Goal: Communication & Community: Answer question/provide support

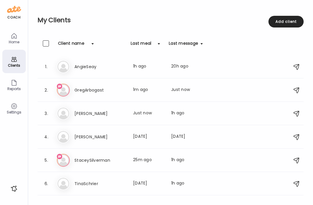
scroll to position [0, 96]
click at [96, 160] on h3 "StaceySilverman" at bounding box center [100, 160] width 52 height 7
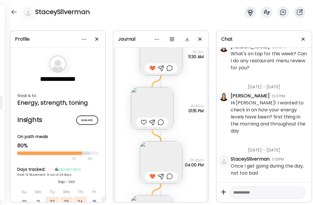
scroll to position [4166, 0]
click at [150, 110] on img at bounding box center [152, 108] width 42 height 42
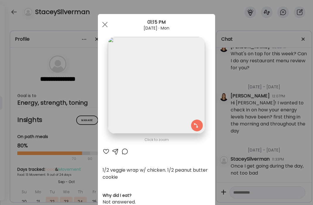
scroll to position [0, 0]
click at [105, 25] on span at bounding box center [104, 24] width 5 height 5
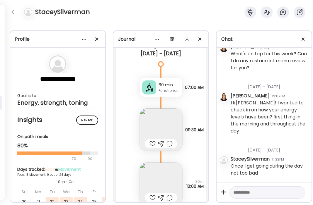
scroll to position [4412, 0]
click at [174, 129] on img at bounding box center [161, 129] width 42 height 42
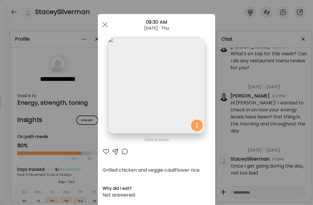
click at [106, 149] on div at bounding box center [106, 151] width 7 height 7
click at [103, 26] on div at bounding box center [105, 25] width 12 height 12
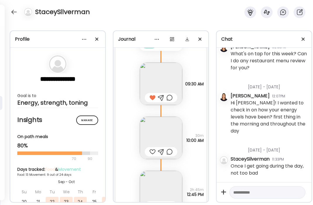
scroll to position [4464, 0]
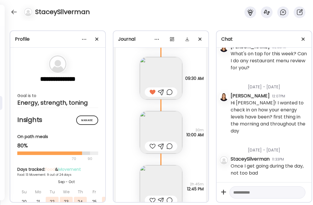
click at [153, 146] on div at bounding box center [152, 146] width 6 height 7
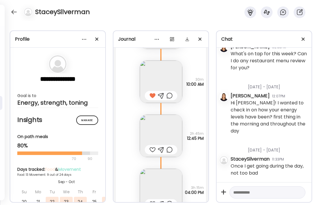
scroll to position [4515, 0]
click at [154, 148] on div at bounding box center [152, 149] width 6 height 7
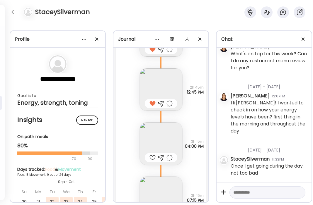
scroll to position [4562, 0]
click at [165, 145] on img at bounding box center [161, 143] width 42 height 42
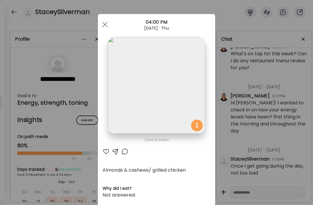
click at [104, 154] on div at bounding box center [106, 151] width 7 height 7
click at [105, 26] on div at bounding box center [105, 25] width 12 height 12
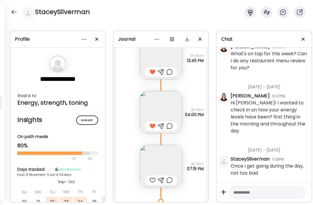
scroll to position [4599, 0]
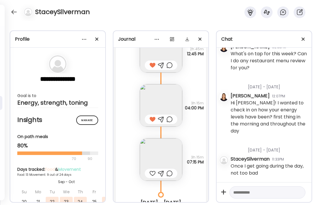
click at [169, 158] on img at bounding box center [161, 160] width 42 height 42
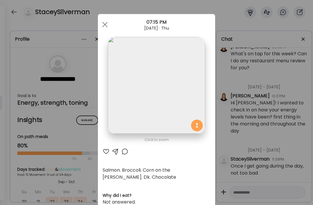
click at [105, 151] on div at bounding box center [106, 151] width 7 height 7
click at [105, 25] on span at bounding box center [104, 24] width 5 height 5
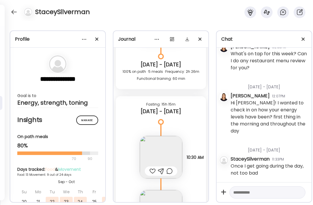
scroll to position [4765, 0]
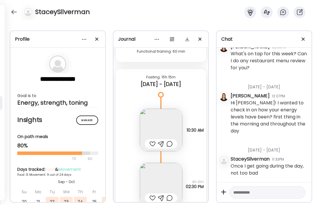
click at [152, 143] on div at bounding box center [152, 144] width 6 height 7
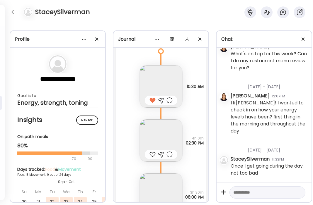
scroll to position [4809, 0]
click at [154, 142] on img at bounding box center [161, 140] width 42 height 42
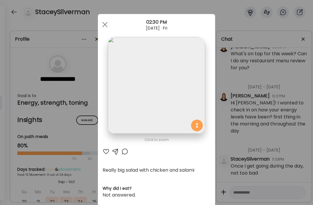
click at [105, 152] on div at bounding box center [106, 151] width 7 height 7
click at [107, 24] on div at bounding box center [105, 25] width 12 height 12
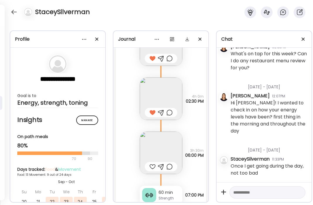
scroll to position [4858, 0]
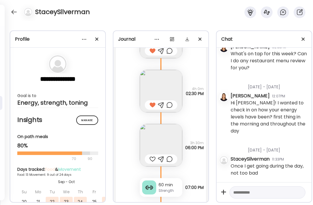
click at [153, 160] on div at bounding box center [152, 159] width 6 height 7
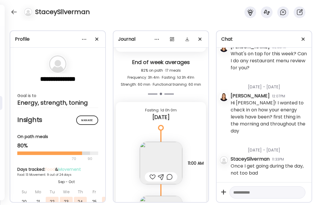
scroll to position [5190, 0]
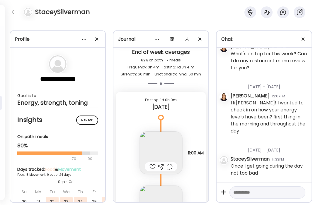
click at [152, 166] on div at bounding box center [152, 166] width 6 height 7
click at [168, 146] on img at bounding box center [161, 153] width 42 height 42
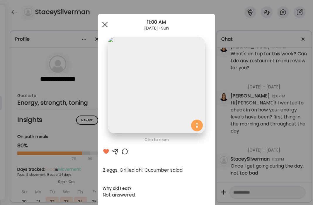
click at [108, 24] on div at bounding box center [105, 25] width 12 height 12
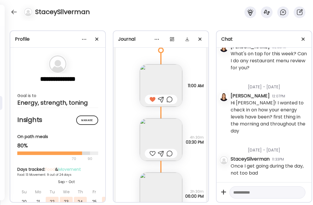
scroll to position [5258, 0]
click at [168, 136] on img at bounding box center [161, 139] width 42 height 42
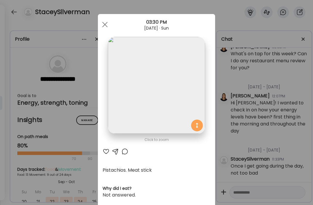
click at [105, 154] on div at bounding box center [106, 151] width 7 height 7
click at [103, 26] on span at bounding box center [104, 24] width 5 height 5
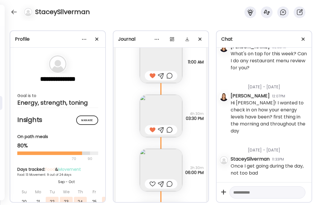
scroll to position [5282, 0]
click at [169, 162] on img at bounding box center [161, 169] width 42 height 42
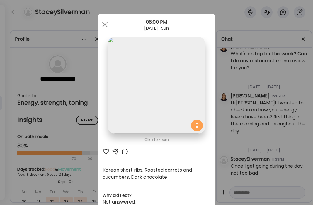
click at [107, 152] on div at bounding box center [106, 151] width 7 height 7
click at [103, 22] on div at bounding box center [105, 25] width 12 height 12
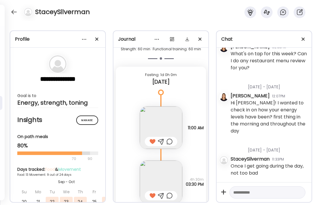
scroll to position [5350, 0]
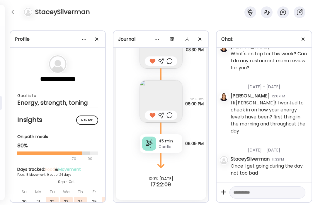
click at [258, 191] on textarea at bounding box center [262, 192] width 58 height 7
type textarea "*"
click at [262, 193] on textarea at bounding box center [262, 192] width 58 height 7
click at [256, 193] on textarea at bounding box center [262, 192] width 58 height 7
paste textarea "**********"
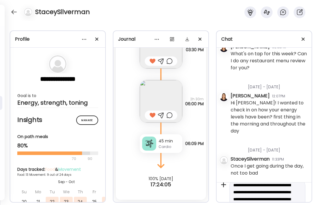
scroll to position [0, 0]
drag, startPoint x: 265, startPoint y: 194, endPoint x: 242, endPoint y: 194, distance: 22.8
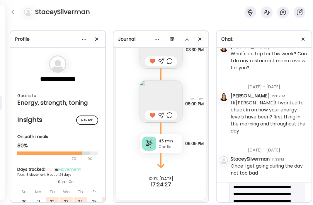
scroll to position [27, 0]
drag, startPoint x: 279, startPoint y: 194, endPoint x: 241, endPoint y: 187, distance: 38.9
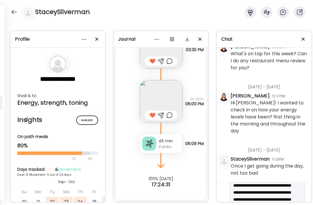
scroll to position [28, 0]
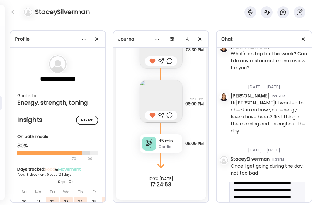
scroll to position [16, 0]
drag, startPoint x: 276, startPoint y: 192, endPoint x: 255, endPoint y: 192, distance: 21.7
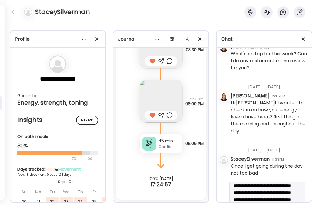
scroll to position [21, 0]
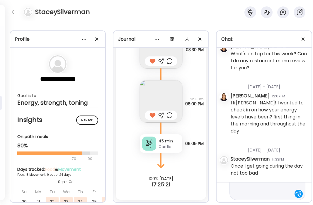
scroll to position [112, 0]
type textarea "**********"
click at [298, 193] on div at bounding box center [298, 193] width 8 height 8
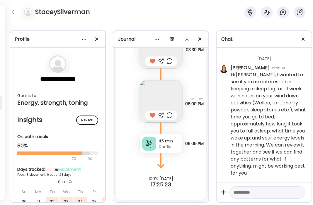
scroll to position [23089, 0]
click at [15, 13] on div at bounding box center [13, 11] width 9 height 9
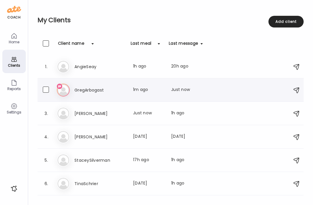
click at [93, 91] on h3 "GregArbogast" at bounding box center [100, 90] width 52 height 7
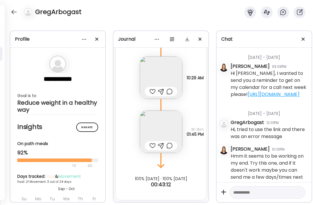
scroll to position [3052, 0]
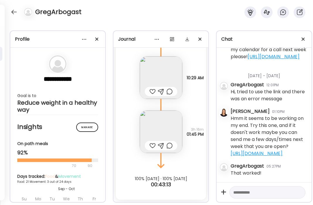
click at [257, 195] on textarea at bounding box center [262, 192] width 58 height 7
type textarea "**********"
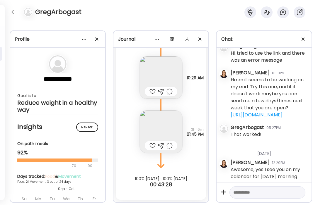
scroll to position [3094, 0]
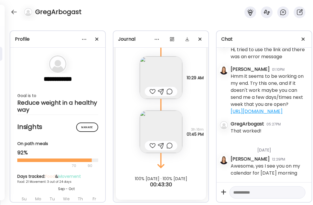
click at [249, 196] on textarea at bounding box center [262, 192] width 58 height 7
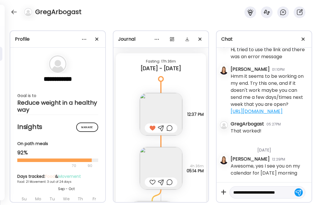
scroll to position [7, 0]
type textarea "**********"
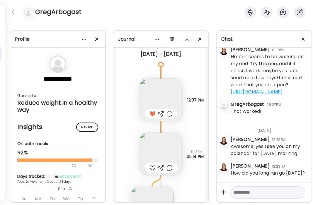
scroll to position [4262, 0]
click at [159, 147] on img at bounding box center [161, 153] width 42 height 42
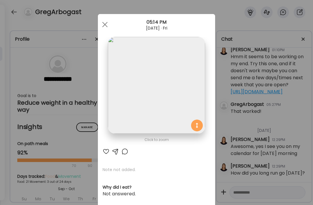
click at [163, 76] on img at bounding box center [156, 85] width 97 height 97
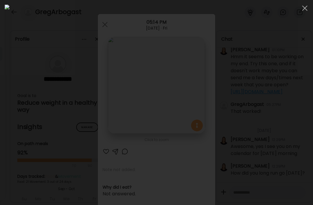
click at [50, 71] on div at bounding box center [156, 103] width 303 height 196
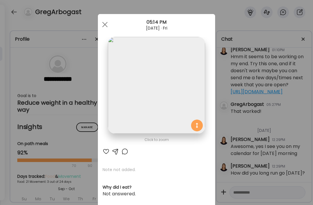
click at [101, 154] on div "Click to zoom AteMate AI Note not added. Why did I eat? Not answered. How am I …" at bounding box center [156, 186] width 117 height 345
click at [107, 153] on div at bounding box center [106, 151] width 7 height 7
click at [106, 22] on span at bounding box center [104, 24] width 5 height 5
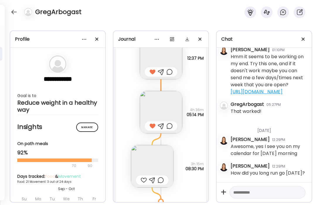
scroll to position [4315, 0]
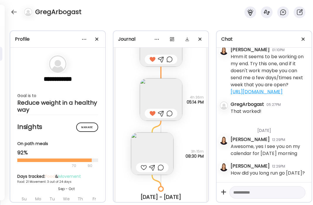
click at [157, 150] on img at bounding box center [152, 154] width 42 height 42
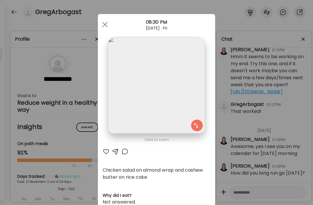
click at [108, 151] on div at bounding box center [106, 151] width 7 height 7
click at [105, 22] on div at bounding box center [105, 25] width 12 height 12
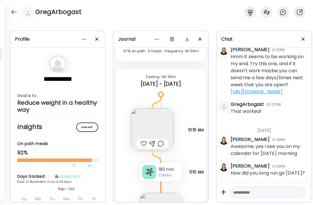
scroll to position [4469, 0]
click at [156, 132] on img at bounding box center [152, 129] width 42 height 42
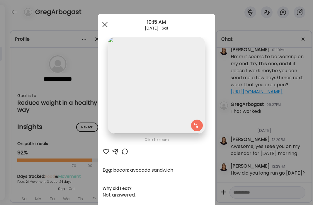
click at [104, 23] on div at bounding box center [105, 25] width 12 height 12
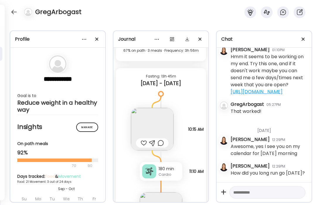
click at [141, 143] on div at bounding box center [144, 143] width 6 height 7
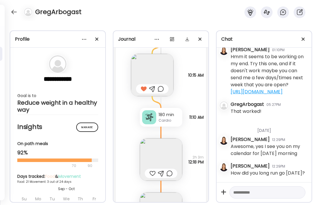
scroll to position [4528, 0]
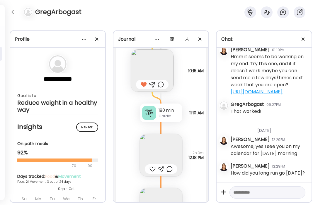
click at [154, 158] on img at bounding box center [161, 155] width 42 height 42
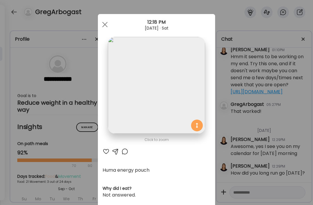
click at [108, 150] on div at bounding box center [106, 151] width 7 height 7
click at [104, 23] on div at bounding box center [105, 25] width 12 height 12
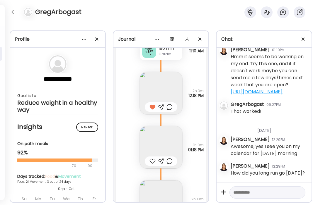
scroll to position [4592, 0]
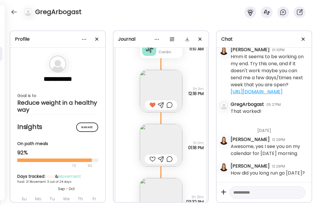
click at [152, 160] on div at bounding box center [152, 159] width 6 height 7
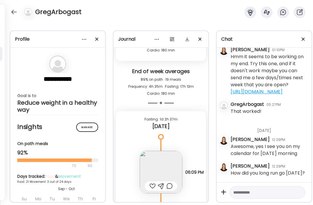
scroll to position [4830, 0]
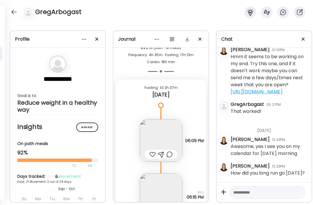
click at [166, 142] on img at bounding box center [161, 141] width 42 height 42
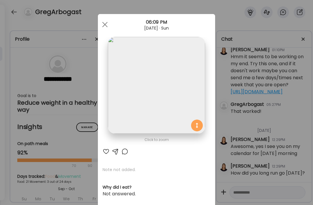
click at [106, 153] on div at bounding box center [106, 151] width 7 height 7
click at [105, 29] on div at bounding box center [105, 25] width 12 height 12
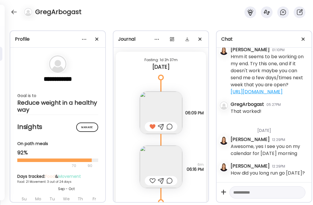
scroll to position [4860, 0]
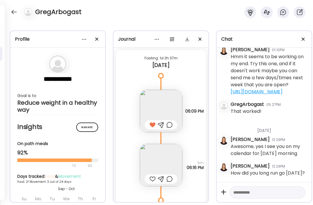
click at [166, 150] on img at bounding box center [161, 165] width 42 height 42
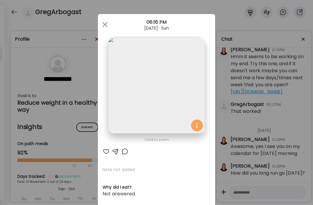
click at [106, 153] on div at bounding box center [106, 151] width 7 height 7
click at [104, 25] on span at bounding box center [104, 24] width 5 height 5
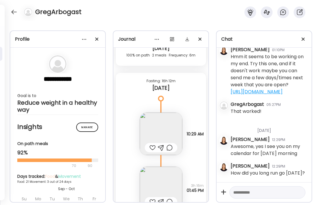
scroll to position [5026, 0]
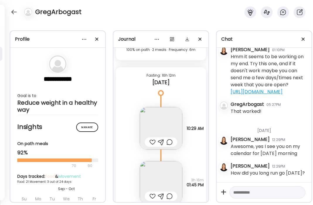
click at [164, 127] on img at bounding box center [161, 128] width 42 height 42
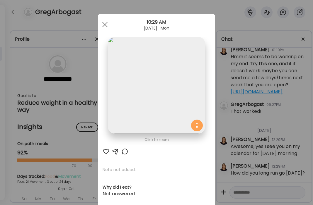
click at [103, 153] on div at bounding box center [106, 151] width 7 height 7
click at [104, 25] on span at bounding box center [104, 24] width 5 height 5
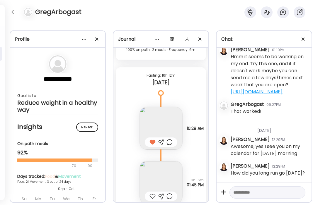
scroll to position [5039, 0]
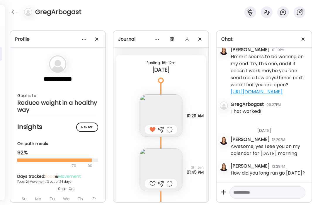
click at [170, 110] on img at bounding box center [161, 116] width 42 height 42
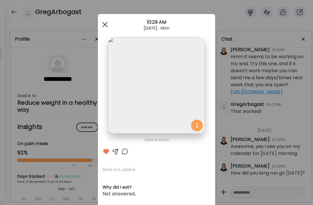
click at [104, 25] on span at bounding box center [104, 24] width 5 height 5
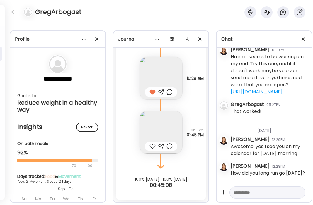
scroll to position [5077, 0]
click at [156, 132] on img at bounding box center [161, 132] width 42 height 42
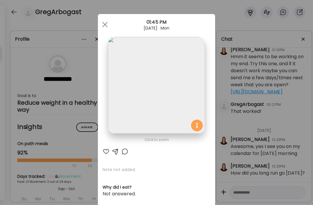
click at [156, 130] on img at bounding box center [156, 85] width 97 height 97
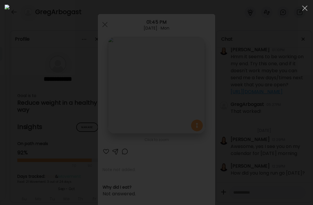
click at [285, 98] on div at bounding box center [156, 103] width 303 height 196
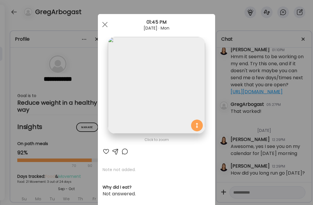
click at [106, 152] on div at bounding box center [106, 151] width 7 height 7
click at [107, 22] on div at bounding box center [105, 25] width 12 height 12
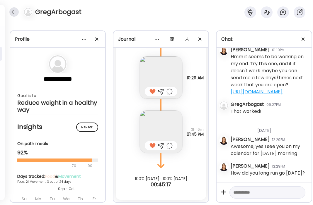
click at [16, 10] on div at bounding box center [13, 11] width 9 height 9
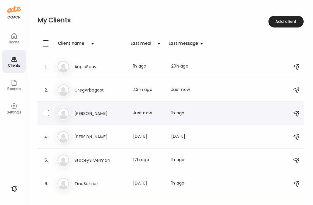
click at [84, 120] on div "3. He [PERSON_NAME] Last meal: Just now Last message: 1h ago Also what do you t…" at bounding box center [170, 113] width 266 height 23
click at [83, 115] on h3 "[PERSON_NAME]" at bounding box center [100, 113] width 52 height 7
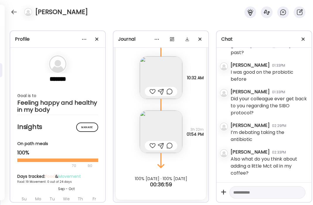
scroll to position [4963, 0]
click at [254, 192] on textarea at bounding box center [262, 192] width 58 height 7
drag, startPoint x: 256, startPoint y: 195, endPoint x: 234, endPoint y: 195, distance: 22.6
click at [234, 195] on textarea "**********" at bounding box center [262, 165] width 58 height 77
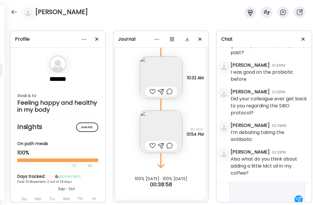
scroll to position [70, 0]
click at [275, 186] on textarea "**********" at bounding box center [262, 157] width 58 height 77
click at [262, 193] on textarea "**********" at bounding box center [262, 157] width 58 height 77
type textarea "**********"
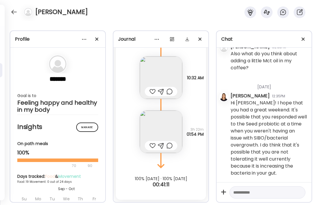
scroll to position [5068, 0]
click at [258, 191] on textarea at bounding box center [262, 192] width 58 height 7
type textarea "*"
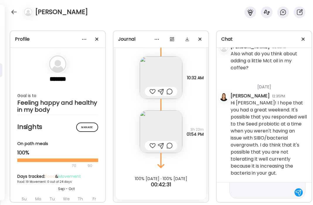
drag, startPoint x: 274, startPoint y: 97, endPoint x: 251, endPoint y: 98, distance: 22.6
click at [251, 11] on div "Did your colleague ever get back to you regarding the SIBO protocol?" at bounding box center [269, 0] width 76 height 21
copy div "colleague"
click at [251, 192] on textarea "**********" at bounding box center [262, 168] width 58 height 56
paste textarea "**********"
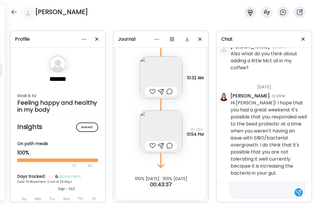
scroll to position [112, 0]
type textarea "**********"
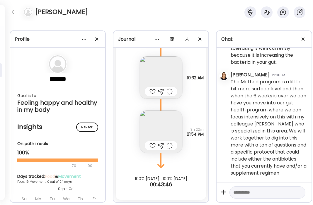
scroll to position [5187, 0]
click at [252, 193] on textarea at bounding box center [262, 192] width 58 height 7
drag, startPoint x: 255, startPoint y: 59, endPoint x: 231, endPoint y: 60, distance: 24.1
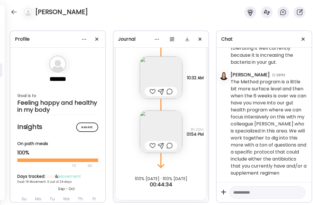
copy div "antibiotic"
click at [242, 195] on textarea at bounding box center [262, 192] width 58 height 7
click at [250, 194] on textarea "**********" at bounding box center [262, 189] width 58 height 14
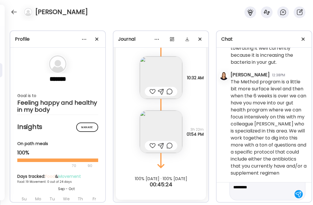
scroll to position [21, 0]
drag, startPoint x: 253, startPoint y: 193, endPoint x: 234, endPoint y: 193, distance: 18.5
click at [234, 193] on textarea "**********" at bounding box center [262, 182] width 58 height 28
click at [268, 187] on textarea "**********" at bounding box center [262, 175] width 58 height 42
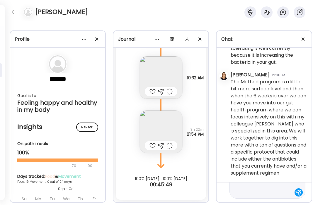
click at [260, 195] on textarea "**********" at bounding box center [262, 175] width 58 height 42
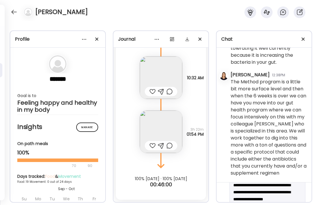
drag, startPoint x: 241, startPoint y: 193, endPoint x: 272, endPoint y: 197, distance: 31.0
click at [272, 197] on textarea "**********" at bounding box center [262, 196] width 58 height 42
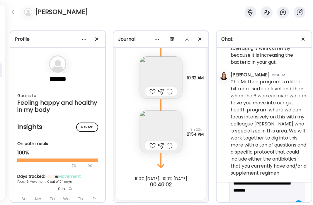
scroll to position [28, 0]
drag, startPoint x: 269, startPoint y: 193, endPoint x: 252, endPoint y: 194, distance: 17.3
click at [252, 194] on textarea "**********" at bounding box center [262, 178] width 58 height 35
type textarea "**********"
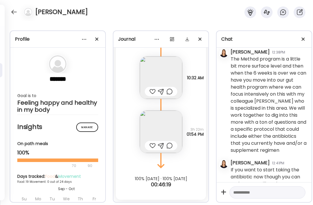
scroll to position [5044, 0]
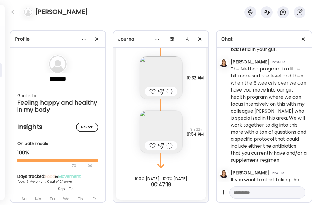
drag, startPoint x: 250, startPoint y: 91, endPoint x: 231, endPoint y: 86, distance: 19.8
copy div "adding a little Mct oil in my coffee?"
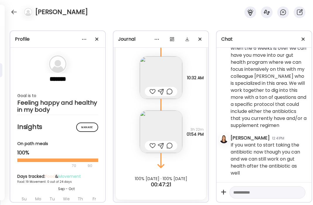
click at [250, 195] on textarea at bounding box center [262, 192] width 58 height 7
paste textarea "**********"
drag, startPoint x: 279, startPoint y: 186, endPoint x: 249, endPoint y: 188, distance: 30.2
click at [249, 188] on textarea "**********" at bounding box center [262, 185] width 58 height 21
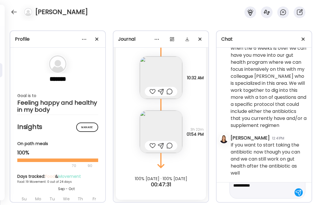
scroll to position [7, 0]
drag, startPoint x: 275, startPoint y: 193, endPoint x: 262, endPoint y: 193, distance: 12.9
click at [262, 193] on textarea "**********" at bounding box center [262, 189] width 58 height 14
click at [264, 193] on textarea "**********" at bounding box center [262, 185] width 58 height 21
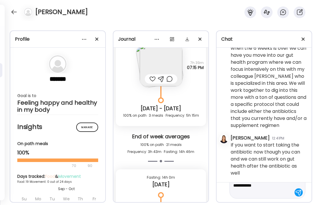
scroll to position [35, 0]
click at [248, 195] on textarea "**********" at bounding box center [262, 175] width 58 height 42
click at [261, 194] on textarea "**********" at bounding box center [262, 175] width 58 height 42
drag, startPoint x: 283, startPoint y: 190, endPoint x: 244, endPoint y: 190, distance: 39.0
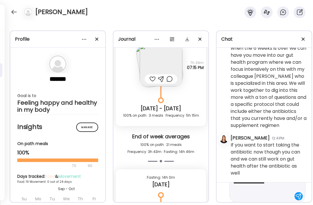
click at [244, 190] on textarea "**********" at bounding box center [262, 179] width 58 height 42
click at [243, 192] on textarea "**********" at bounding box center [262, 175] width 58 height 42
type textarea "**********"
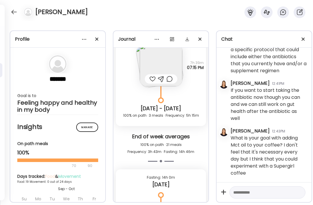
scroll to position [5289, 0]
click at [260, 195] on textarea at bounding box center [262, 192] width 58 height 7
click at [251, 192] on textarea at bounding box center [262, 192] width 58 height 7
paste textarea "**********"
type textarea "**********"
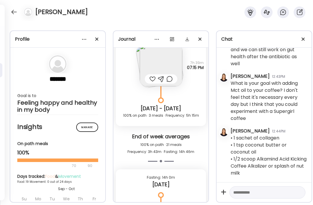
scroll to position [5344, 0]
click at [246, 195] on textarea at bounding box center [262, 192] width 58 height 7
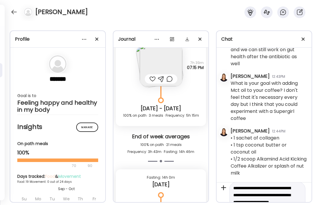
scroll to position [4, 0]
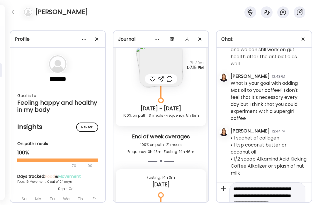
click at [248, 197] on textarea "**********" at bounding box center [262, 199] width 58 height 28
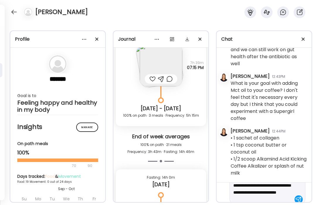
scroll to position [14, 0]
type textarea "**********"
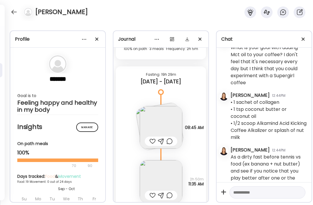
scroll to position [4738, 0]
click at [142, 114] on img at bounding box center [161, 127] width 42 height 42
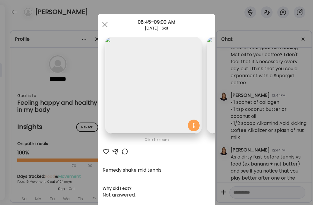
scroll to position [0, 96]
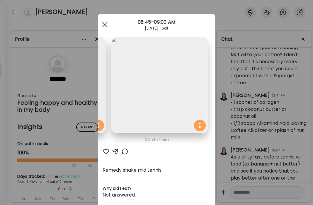
click at [104, 25] on span at bounding box center [104, 24] width 5 height 5
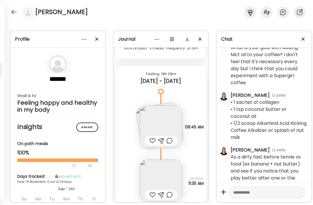
scroll to position [5392, 0]
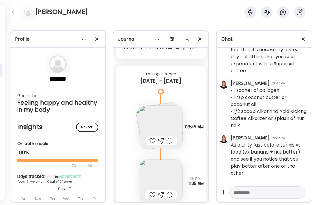
click at [160, 141] on div at bounding box center [161, 140] width 6 height 7
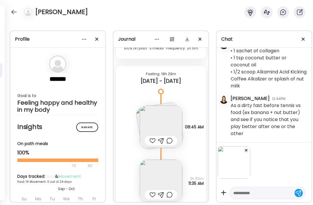
scroll to position [5429, 0]
click at [258, 190] on textarea at bounding box center [262, 193] width 58 height 7
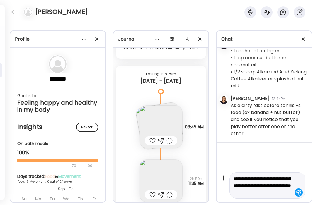
scroll to position [22, 0]
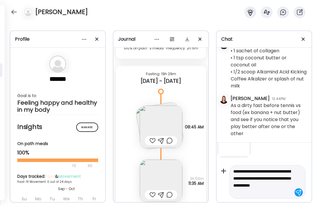
click at [283, 185] on textarea "**********" at bounding box center [262, 182] width 58 height 28
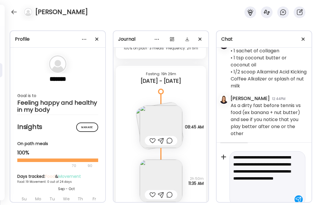
scroll to position [43, 0]
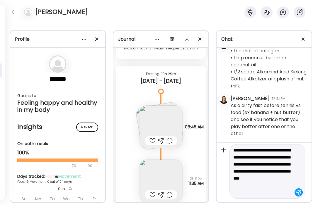
click at [241, 186] on textarea "**********" at bounding box center [262, 171] width 58 height 49
click at [270, 193] on textarea "**********" at bounding box center [262, 171] width 58 height 49
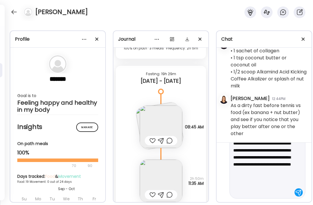
scroll to position [78, 0]
click at [238, 193] on textarea "**********" at bounding box center [262, 154] width 58 height 84
click at [276, 186] on textarea "**********" at bounding box center [262, 154] width 58 height 84
type textarea "**********"
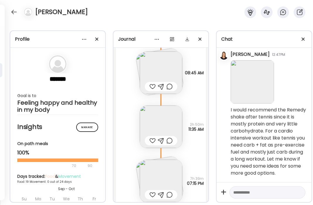
scroll to position [4793, 0]
click at [167, 128] on img at bounding box center [161, 126] width 42 height 42
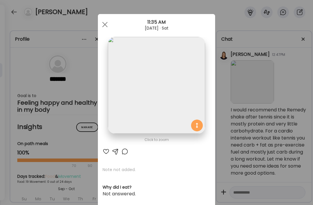
click at [107, 152] on div at bounding box center [106, 151] width 7 height 7
click at [104, 24] on span at bounding box center [104, 24] width 5 height 5
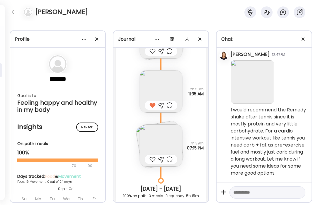
scroll to position [4829, 0]
click at [174, 91] on img at bounding box center [161, 90] width 42 height 42
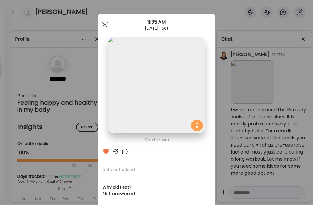
click at [105, 24] on span at bounding box center [104, 24] width 5 height 5
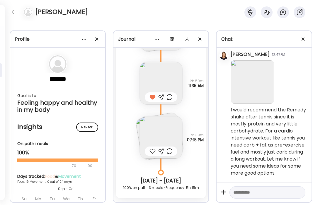
scroll to position [4837, 0]
click at [157, 122] on img at bounding box center [161, 136] width 42 height 42
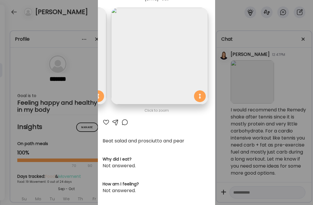
scroll to position [35, 0]
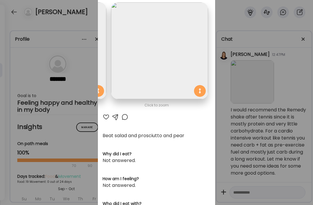
click at [167, 74] on img at bounding box center [159, 50] width 97 height 97
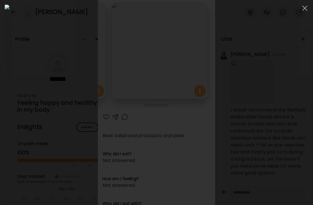
click at [167, 74] on img at bounding box center [156, 103] width 303 height 196
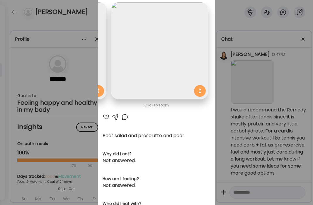
click at [108, 118] on div at bounding box center [106, 117] width 7 height 7
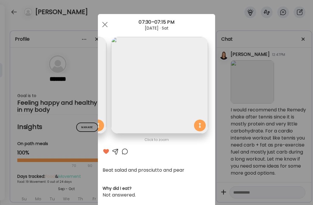
click at [104, 23] on span at bounding box center [104, 24] width 5 height 5
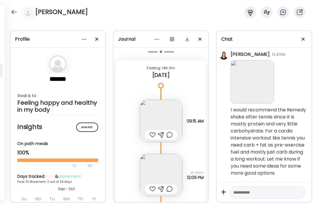
scroll to position [5025, 0]
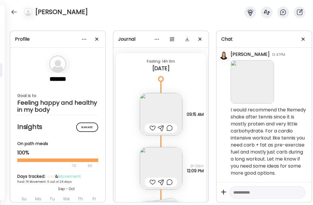
click at [168, 104] on img at bounding box center [161, 114] width 42 height 42
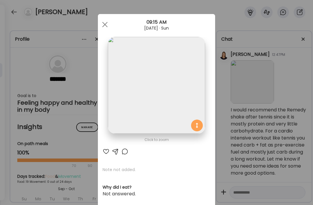
click at [105, 153] on div at bounding box center [106, 151] width 7 height 7
click at [105, 25] on div at bounding box center [105, 25] width 12 height 12
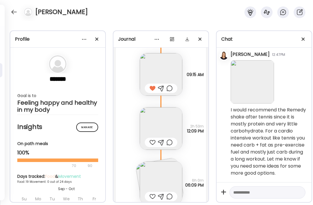
scroll to position [5067, 0]
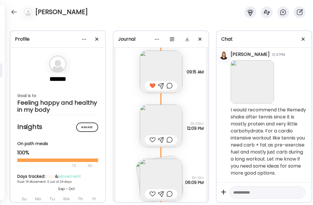
click at [161, 123] on img at bounding box center [161, 126] width 42 height 42
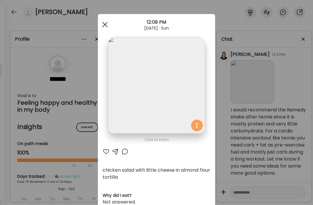
click at [107, 24] on div at bounding box center [105, 25] width 12 height 12
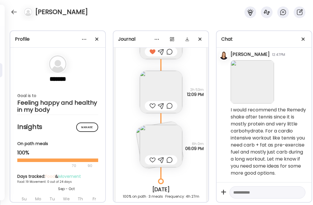
scroll to position [5103, 0]
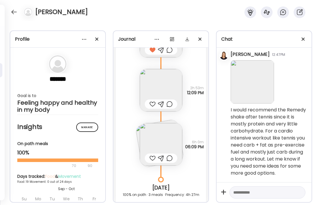
click at [153, 139] on img at bounding box center [161, 144] width 42 height 42
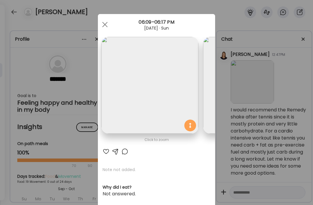
scroll to position [0, 0]
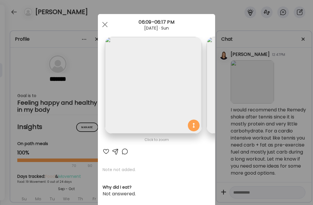
click at [103, 151] on div at bounding box center [106, 151] width 7 height 7
click at [105, 25] on span at bounding box center [104, 24] width 5 height 5
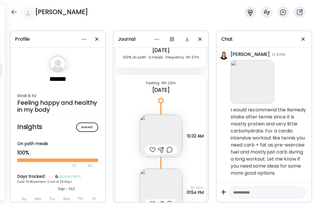
scroll to position [5252, 0]
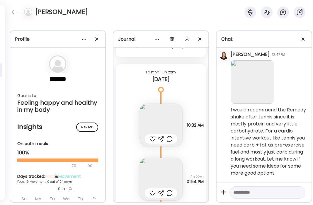
click at [153, 125] on img at bounding box center [161, 125] width 42 height 42
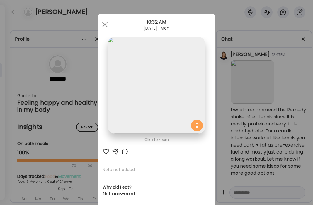
click at [152, 113] on img at bounding box center [156, 85] width 97 height 97
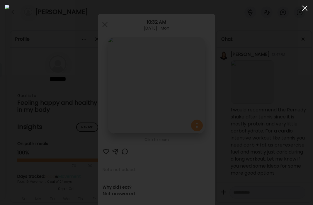
click at [303, 11] on div at bounding box center [305, 8] width 12 height 12
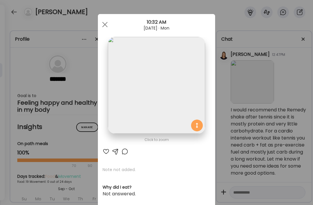
click at [107, 151] on div at bounding box center [106, 151] width 7 height 7
click at [103, 25] on div at bounding box center [105, 25] width 12 height 12
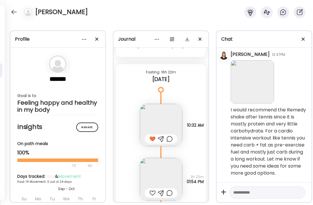
scroll to position [5299, 0]
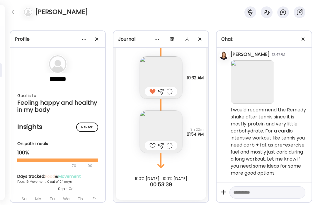
click at [157, 130] on img at bounding box center [161, 132] width 42 height 42
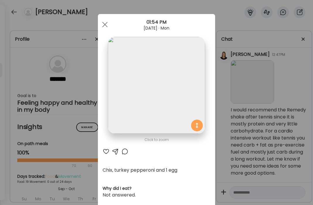
click at [105, 152] on div at bounding box center [106, 151] width 7 height 7
click at [105, 22] on div at bounding box center [105, 25] width 12 height 12
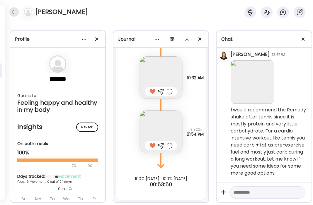
click at [16, 12] on div at bounding box center [13, 11] width 9 height 9
